Goal: Transaction & Acquisition: Purchase product/service

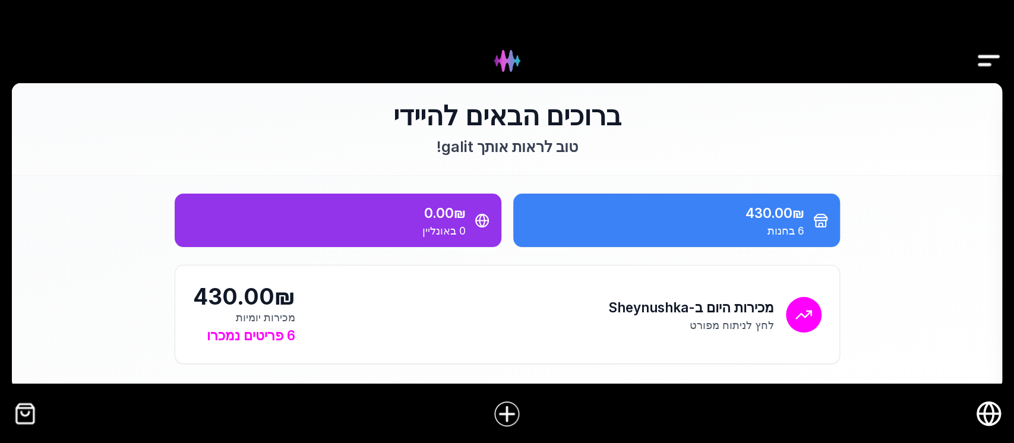
click at [32, 416] on img "קופה" at bounding box center [25, 413] width 27 height 27
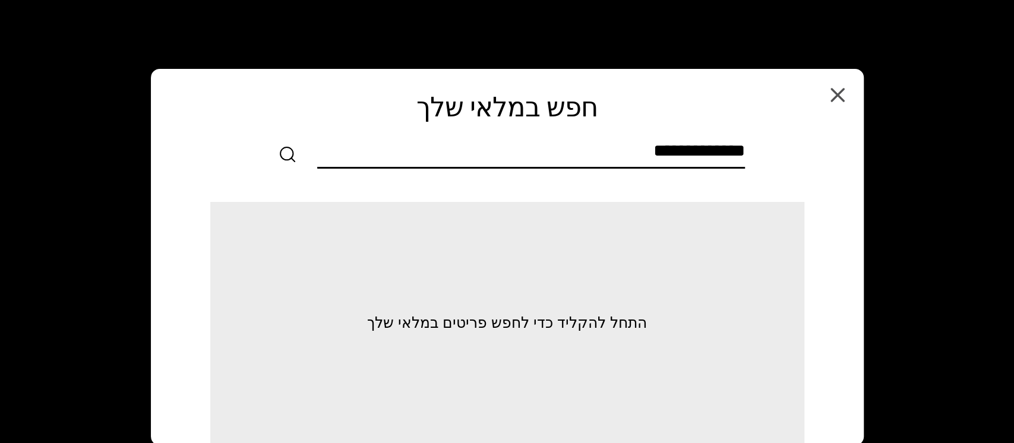
click at [551, 164] on input "text" at bounding box center [531, 153] width 428 height 27
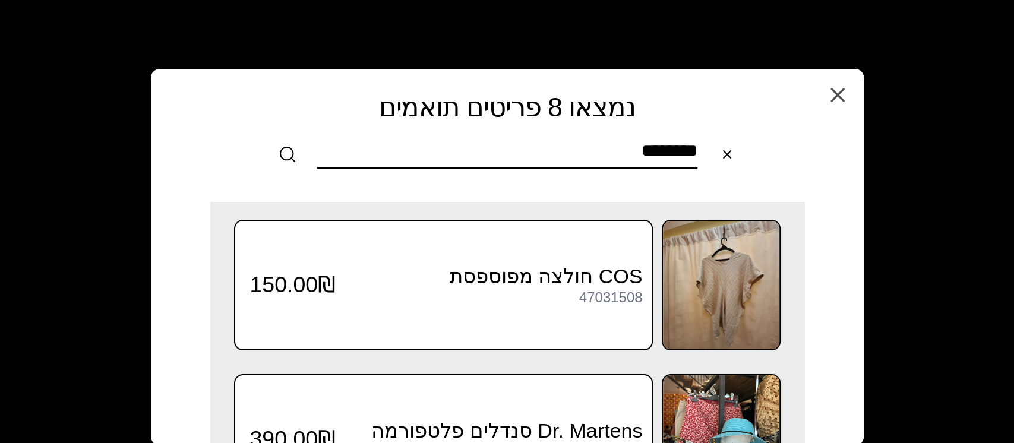
type input "********"
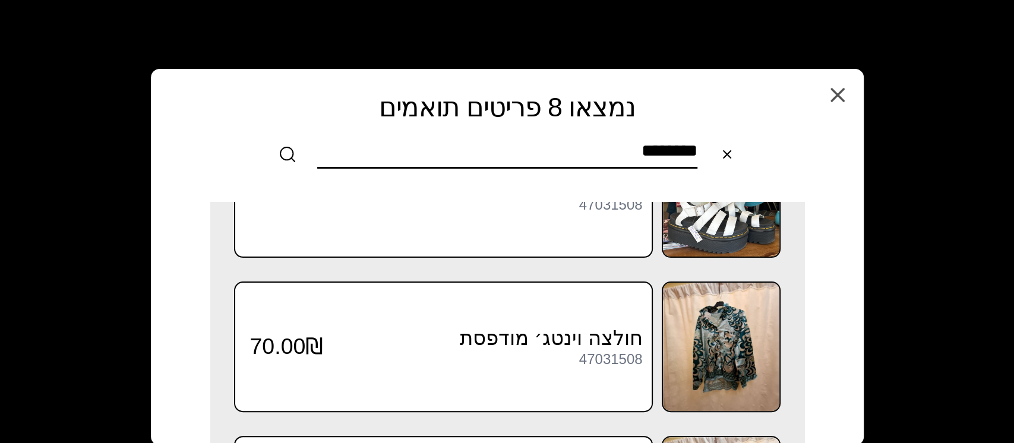
scroll to position [152, 0]
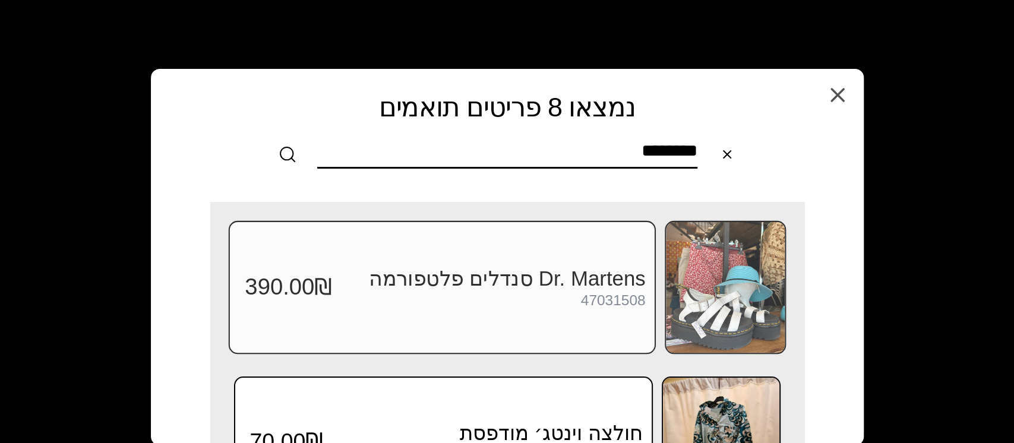
click at [411, 264] on div "Dr. Martens סנדלים פלטפורמה 47031508 390.00₪" at bounding box center [441, 287] width 427 height 133
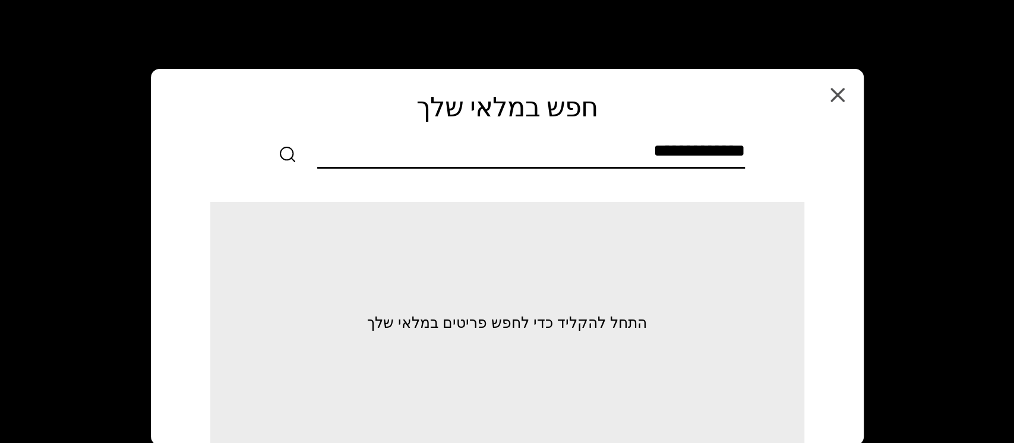
scroll to position [0, 0]
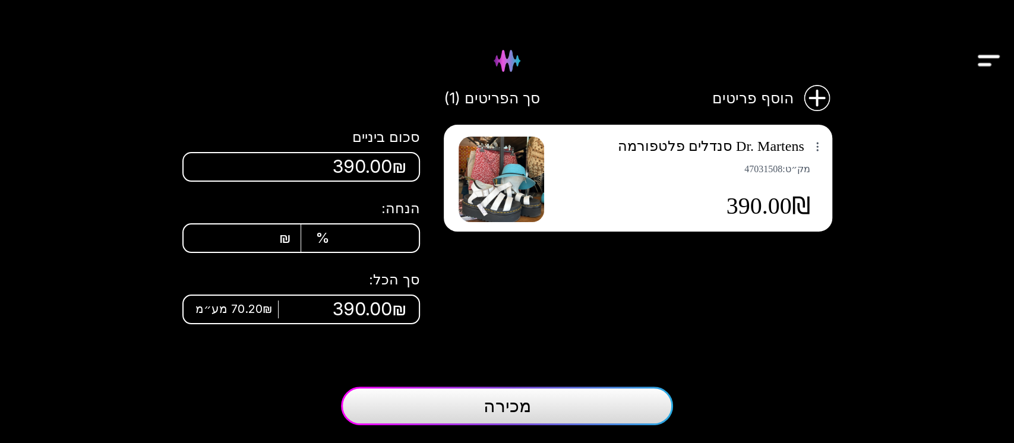
click at [534, 416] on button "מכירה" at bounding box center [507, 406] width 332 height 39
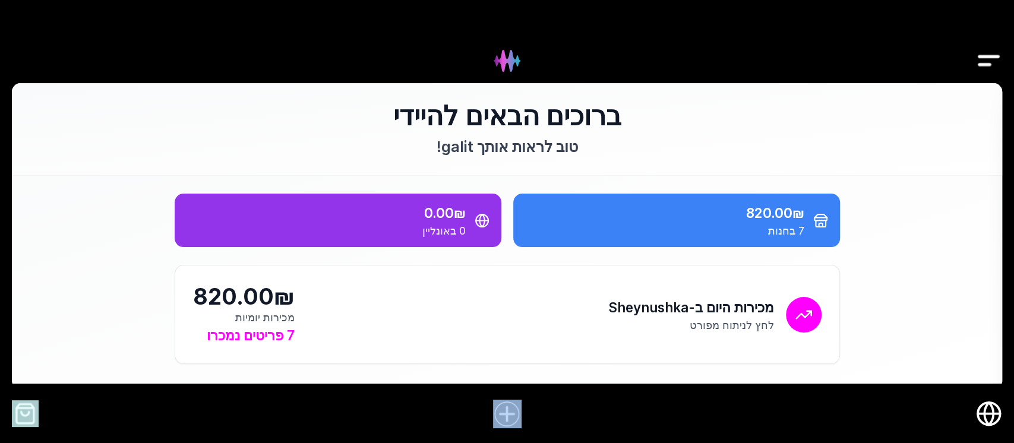
drag, startPoint x: 305, startPoint y: 420, endPoint x: 38, endPoint y: 405, distance: 267.8
click at [38, 405] on div at bounding box center [507, 414] width 1014 height 46
click at [29, 411] on img "קופה" at bounding box center [25, 413] width 27 height 27
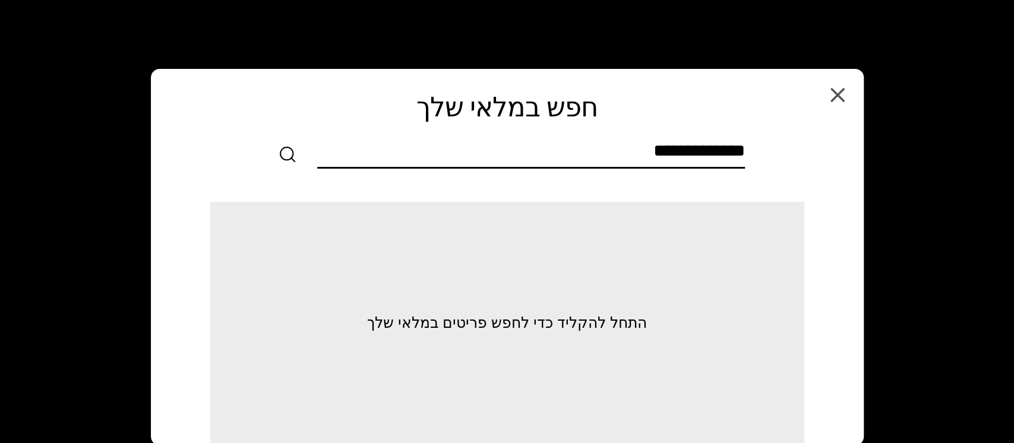
click at [633, 150] on input "text" at bounding box center [531, 153] width 428 height 27
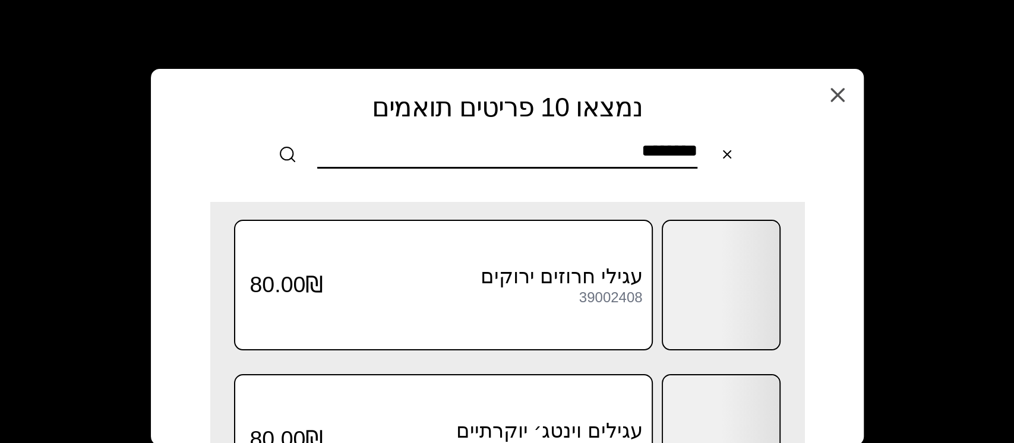
type input "********"
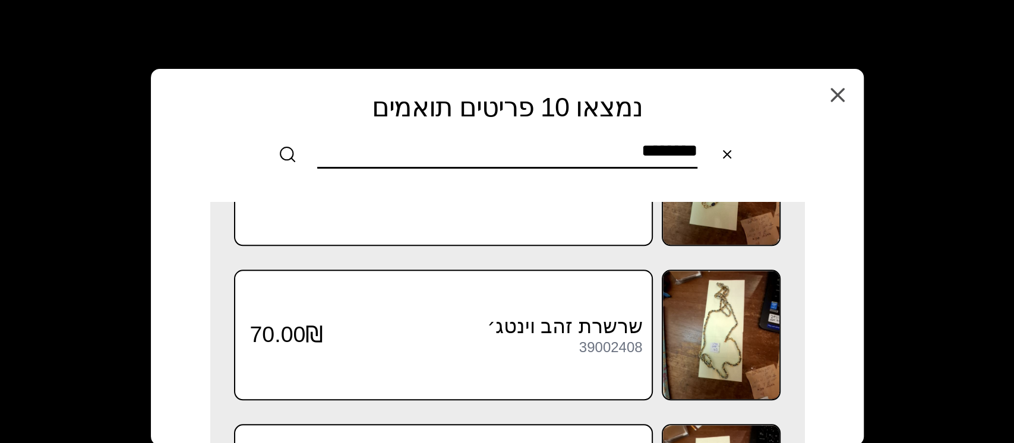
scroll to position [862, 0]
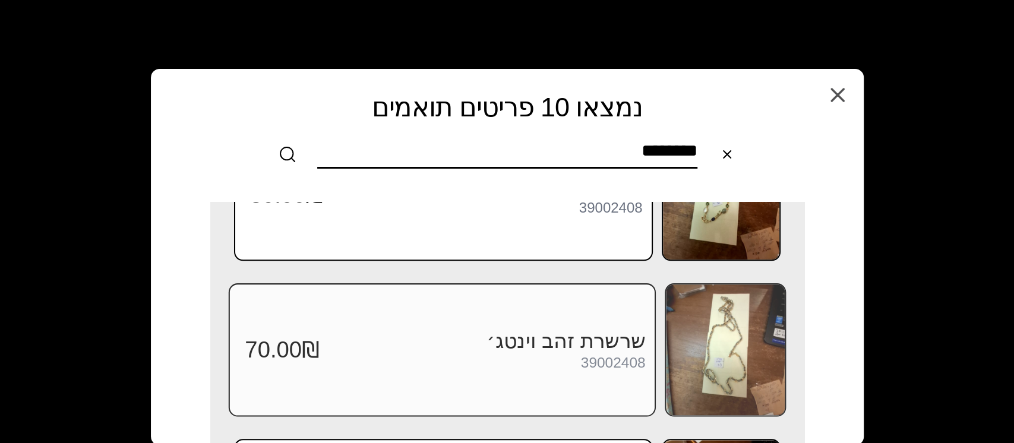
click at [575, 378] on div "שרשרת זהב וינטג׳ 39002408 70.00₪" at bounding box center [441, 349] width 427 height 133
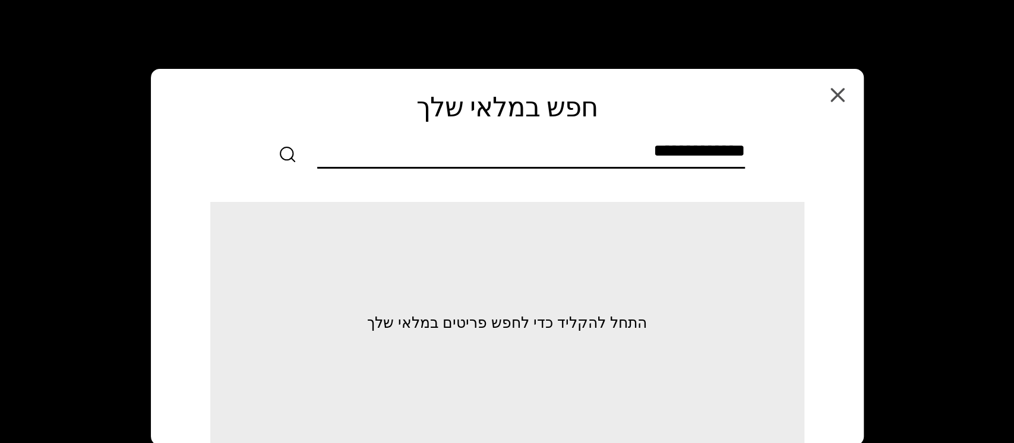
scroll to position [0, 0]
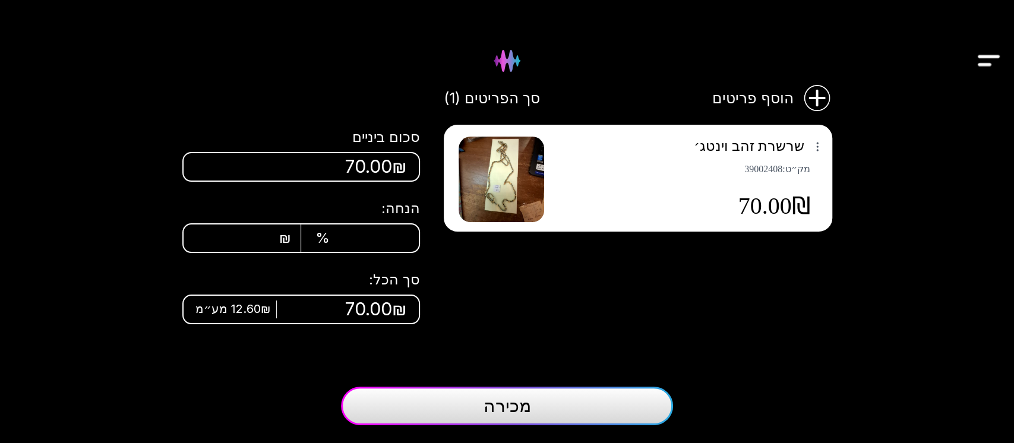
click at [496, 165] on img at bounding box center [502, 180] width 86 height 86
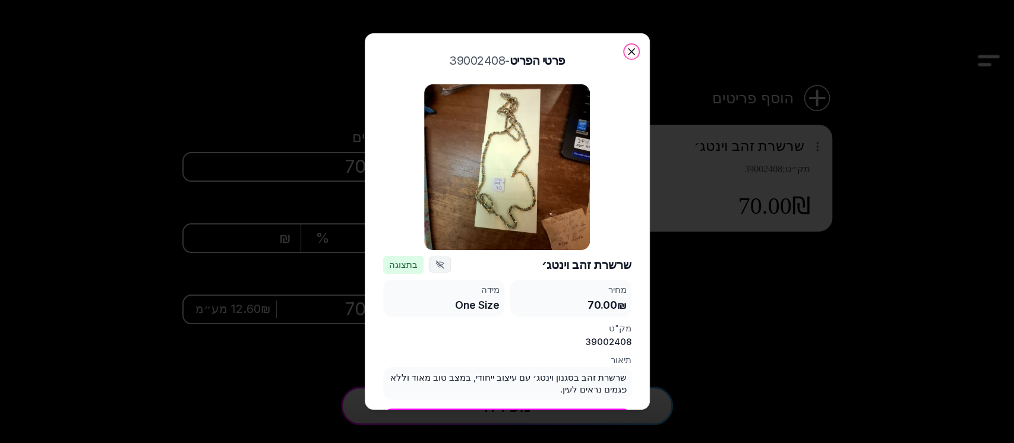
click at [632, 55] on icon "button" at bounding box center [632, 52] width 12 height 12
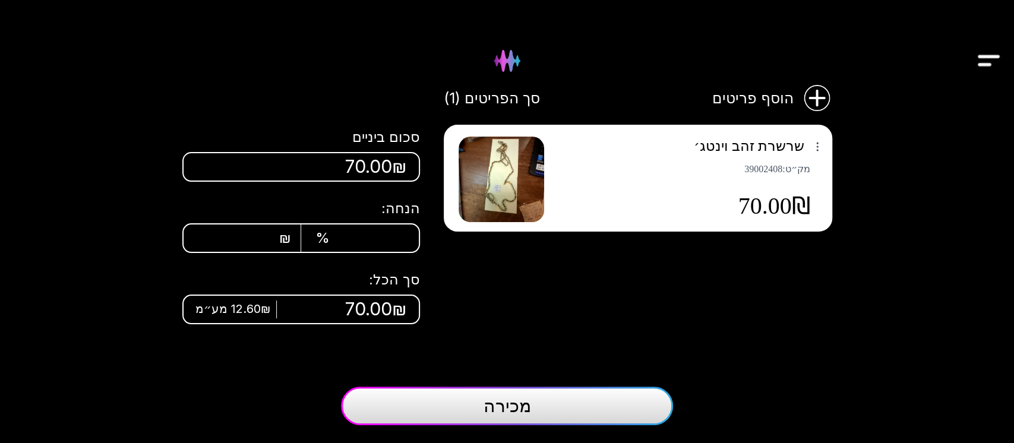
click at [253, 239] on div "₪" at bounding box center [254, 238] width 74 height 18
type input "**"
click at [449, 397] on button "מכירה" at bounding box center [507, 406] width 332 height 39
